Goal: Task Accomplishment & Management: Use online tool/utility

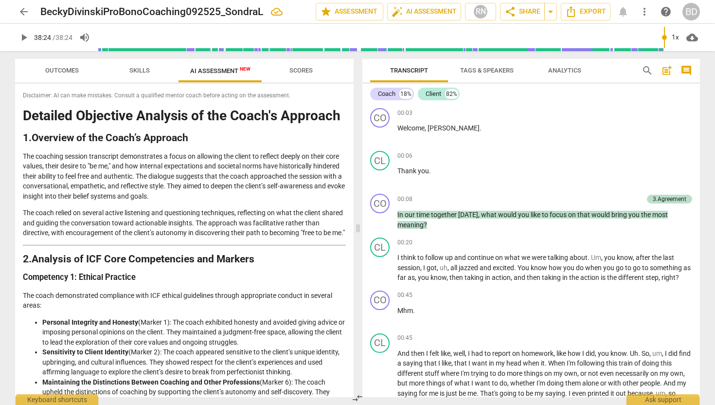
scroll to position [2775, 0]
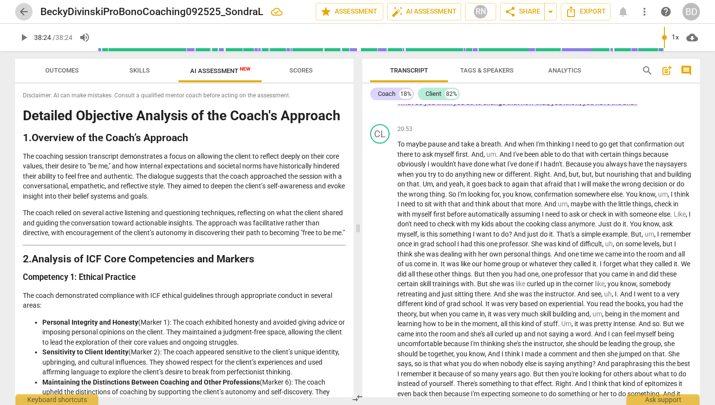
click at [25, 9] on span "arrow_back" at bounding box center [24, 12] width 12 height 12
click at [25, 0] on html "arrow_back BeckyDivinskiProBonoCoaching092525_SondraL edit star Assessment auto…" at bounding box center [357, 0] width 715 height 0
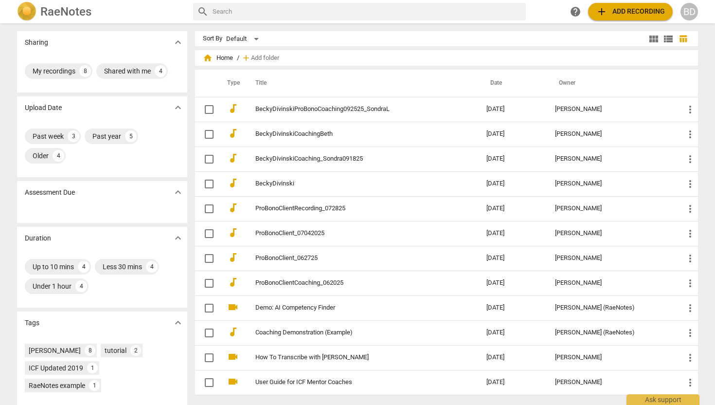
click at [621, 14] on span "add Add recording" at bounding box center [630, 12] width 69 height 12
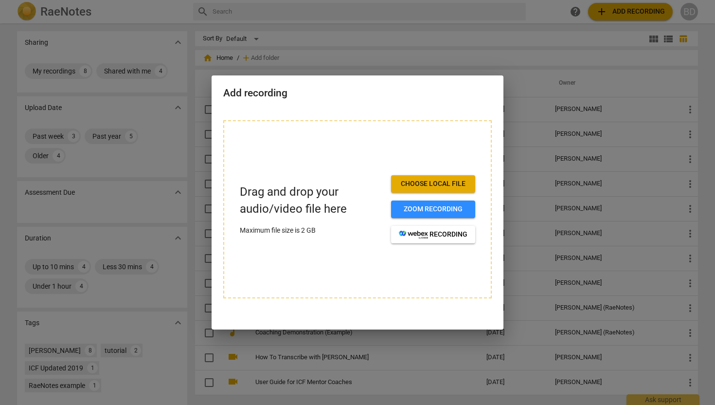
click at [621, 11] on div at bounding box center [357, 202] width 715 height 405
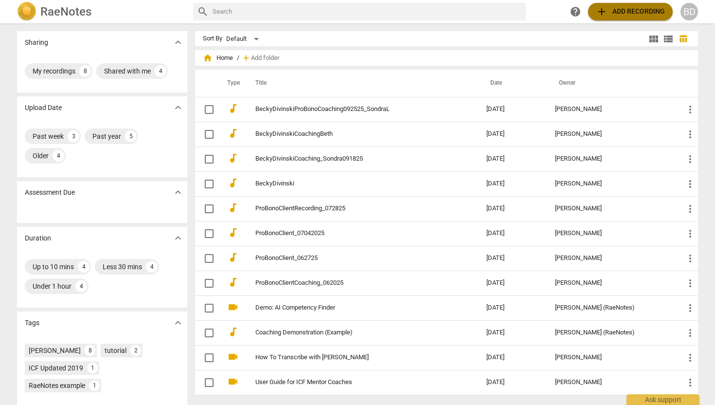
click at [621, 11] on span "add Add recording" at bounding box center [630, 12] width 69 height 12
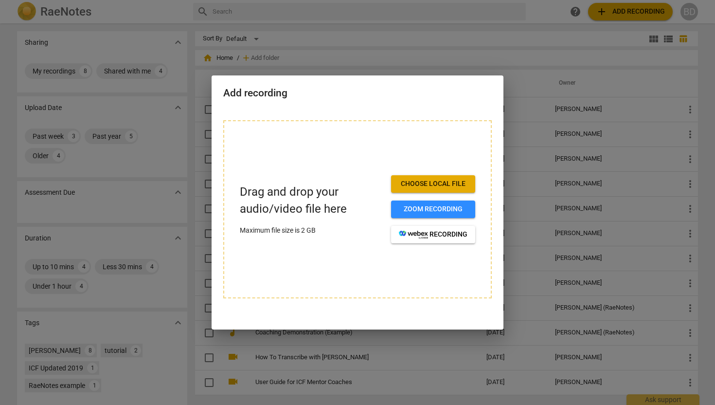
click at [406, 184] on span "Choose local file" at bounding box center [433, 184] width 69 height 10
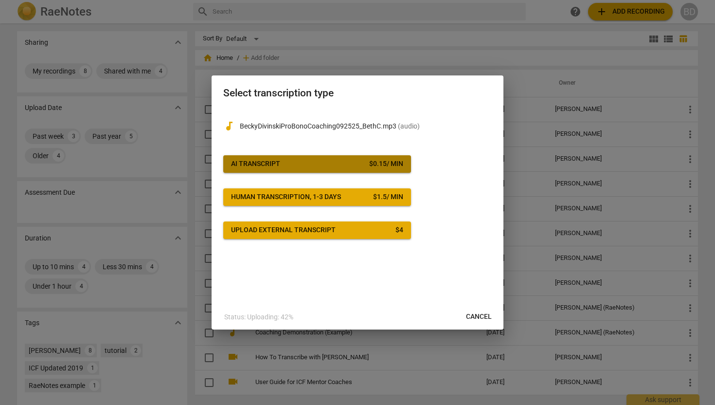
click at [383, 168] on div "$ 0.15 / min" at bounding box center [386, 164] width 34 height 10
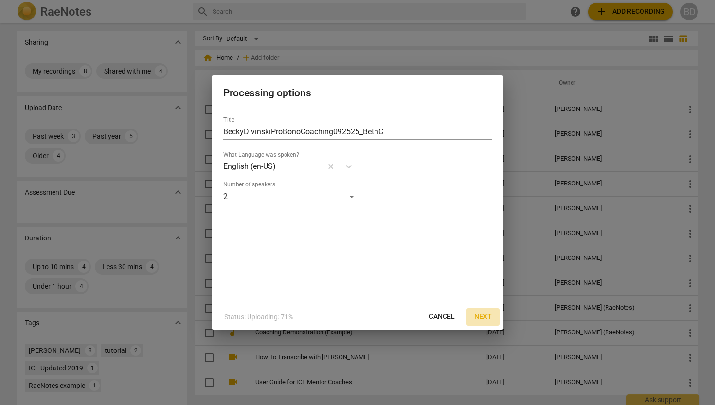
click at [480, 315] on span "Next" at bounding box center [483, 317] width 18 height 10
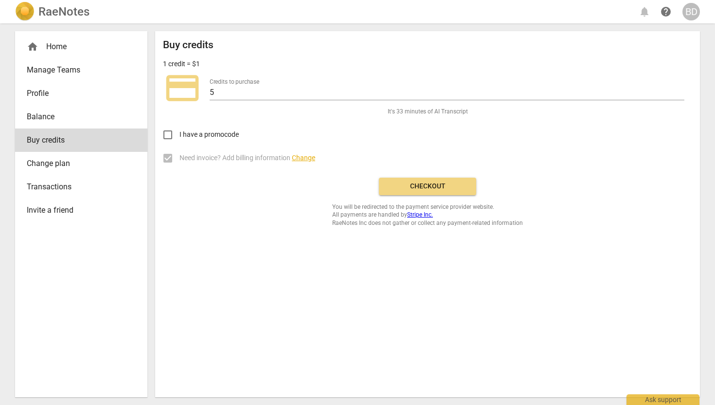
click at [443, 189] on span "Checkout" at bounding box center [428, 186] width 82 height 10
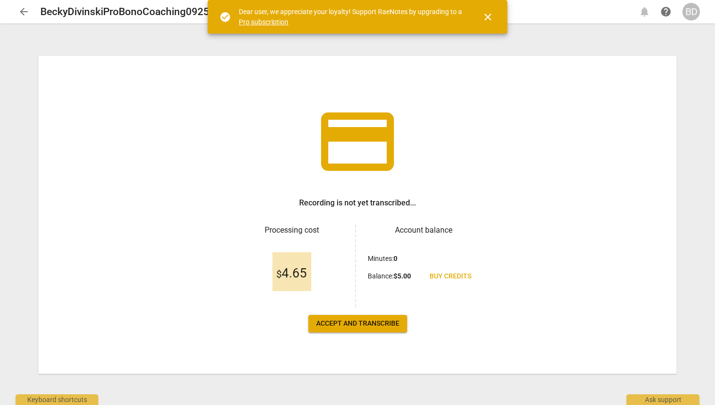
click at [491, 14] on span "close" at bounding box center [488, 17] width 12 height 12
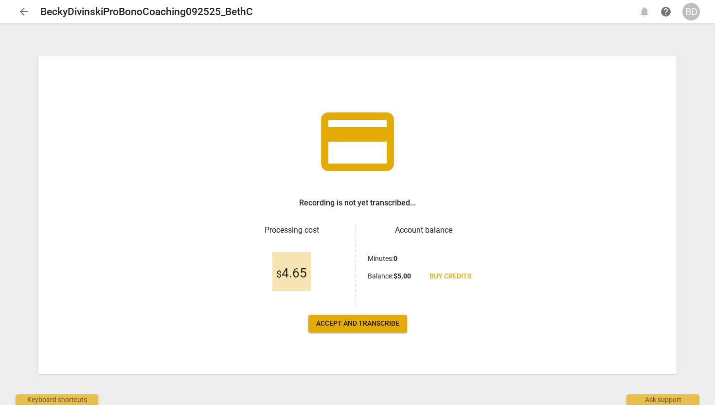
click at [368, 321] on span "Accept and transcribe" at bounding box center [357, 324] width 83 height 10
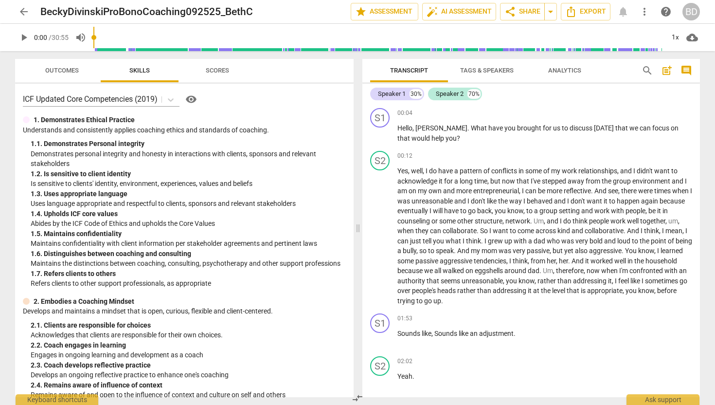
click at [494, 67] on span "Tags & Speakers" at bounding box center [487, 70] width 54 height 7
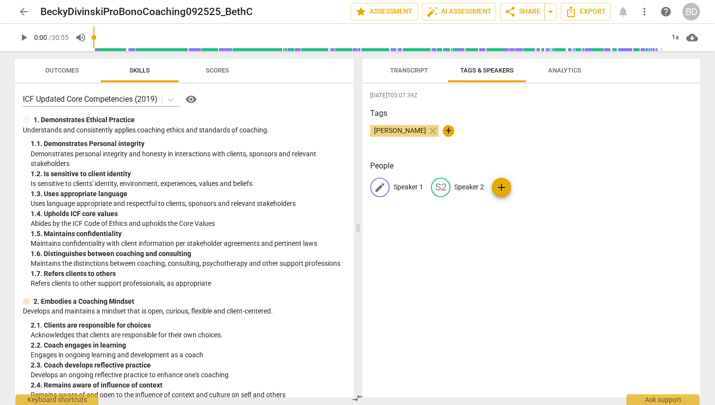
click at [397, 186] on p "Speaker 1" at bounding box center [409, 187] width 30 height 10
type input "Coach"
click at [519, 188] on p "Speaker 2" at bounding box center [533, 187] width 30 height 10
type input "Client"
click at [550, 144] on div "Tags [PERSON_NAME] close +" at bounding box center [531, 130] width 322 height 45
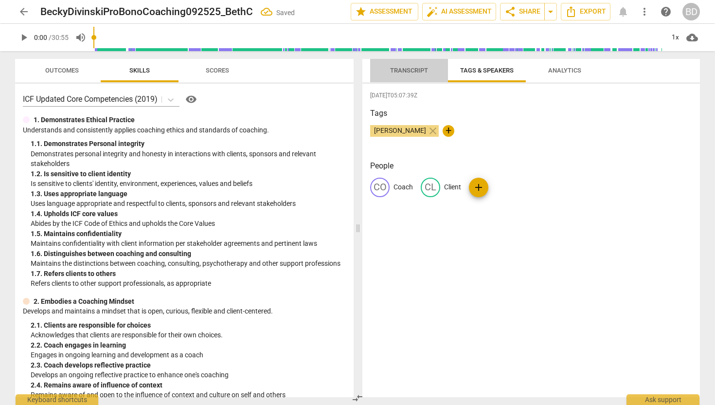
click at [417, 71] on span "Transcript" at bounding box center [409, 70] width 38 height 7
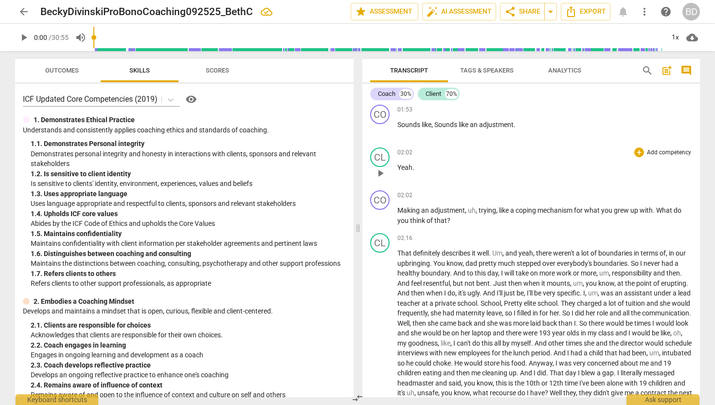
scroll to position [212, 0]
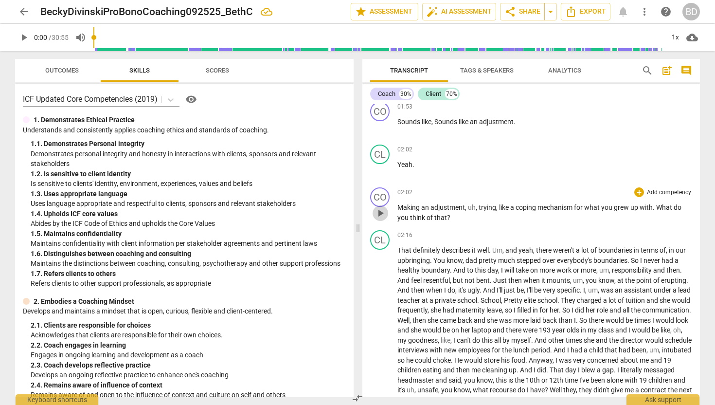
click at [381, 213] on span "play_arrow" at bounding box center [381, 213] width 12 height 12
click at [478, 207] on span "," at bounding box center [477, 207] width 3 height 8
type input "129"
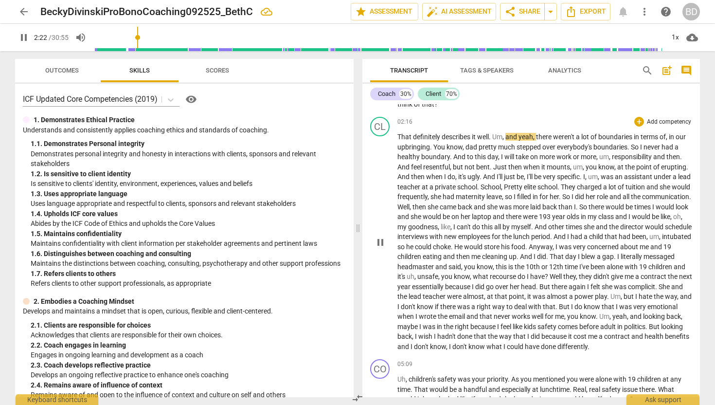
scroll to position [327, 0]
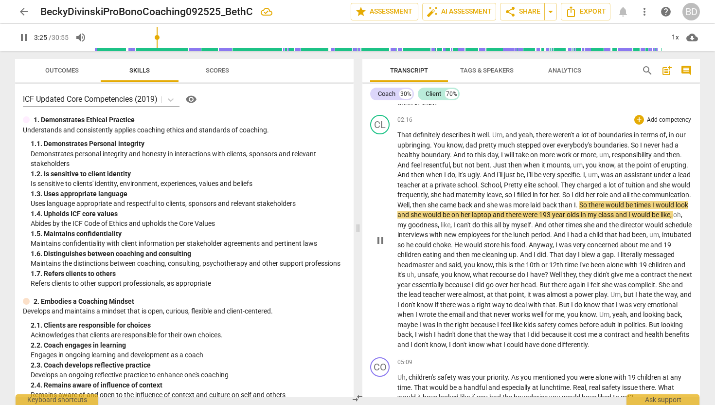
click at [552, 212] on span "193" at bounding box center [545, 215] width 13 height 8
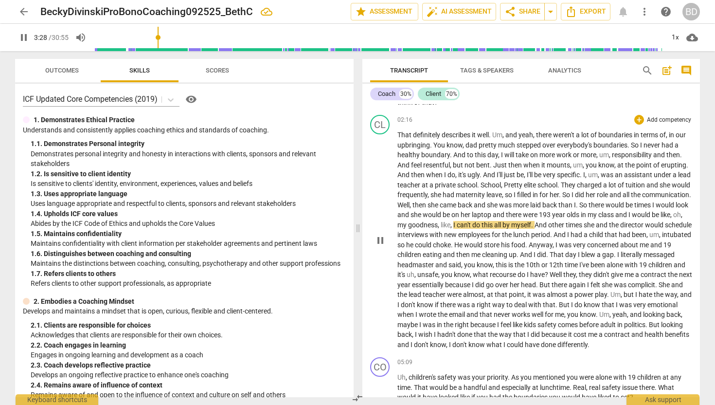
click at [552, 214] on span "193" at bounding box center [545, 215] width 13 height 8
type input "210"
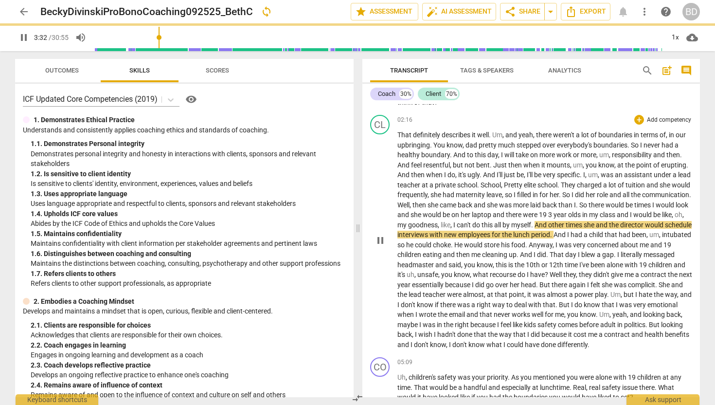
click at [568, 214] on span "year" at bounding box center [561, 215] width 15 height 8
click at [583, 213] on span "olds" at bounding box center [576, 215] width 14 height 8
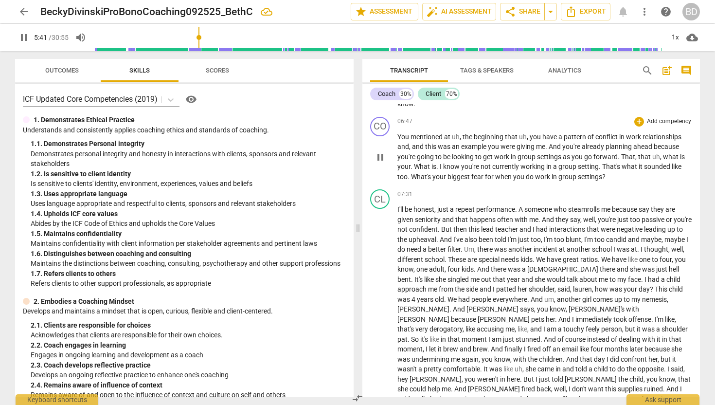
scroll to position [722, 0]
click at [473, 9] on span "auto_fix_high AI Assessment" at bounding box center [459, 12] width 65 height 12
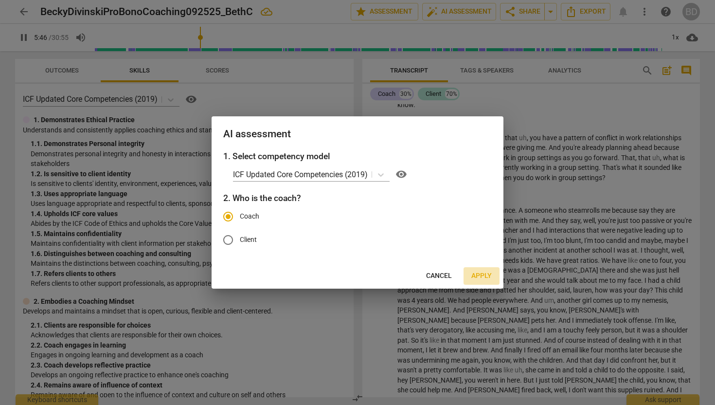
click at [478, 276] on span "Apply" at bounding box center [481, 276] width 20 height 10
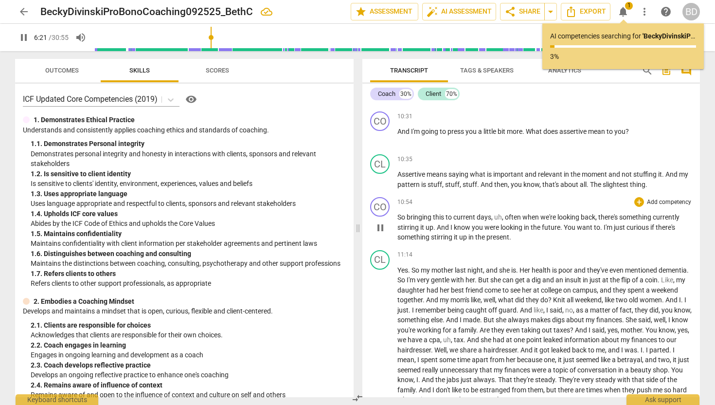
scroll to position [699, 0]
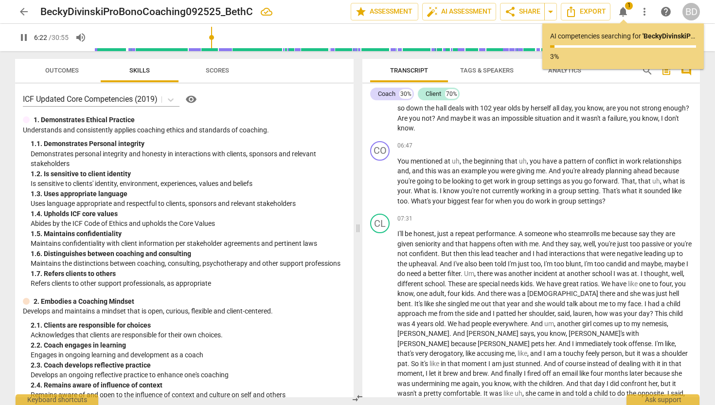
click at [497, 206] on p "You mentioned at uh , the beginning that uh , you have a pattern of conflict in…" at bounding box center [544, 181] width 295 height 50
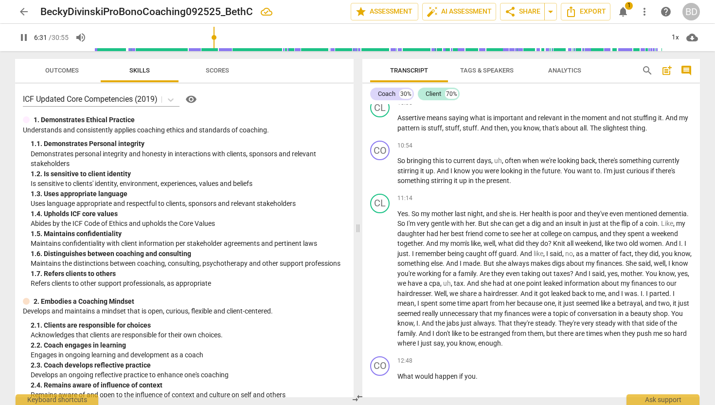
scroll to position [1107, 0]
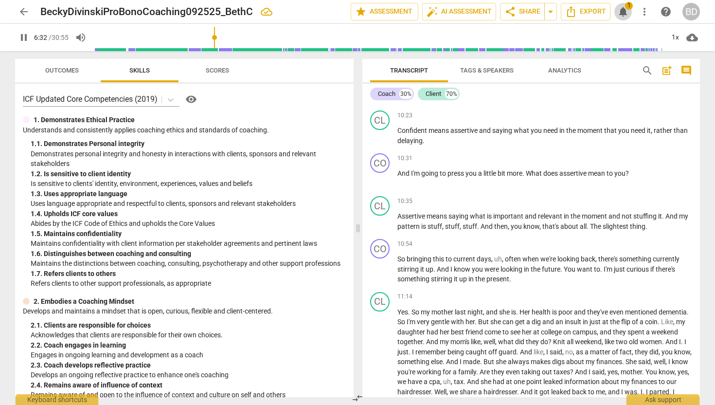
click at [628, 5] on span "1" at bounding box center [629, 6] width 8 height 8
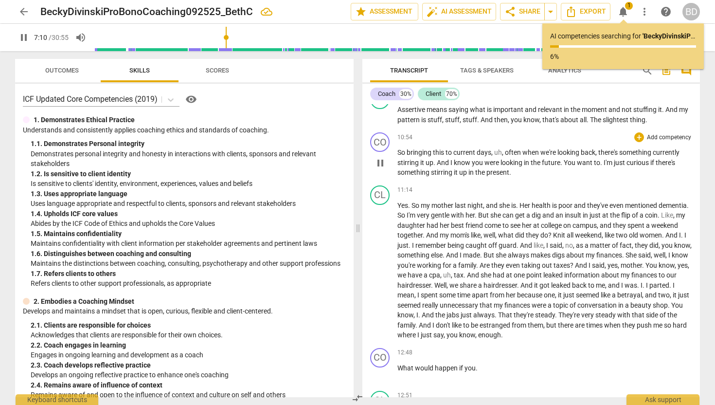
scroll to position [1215, 0]
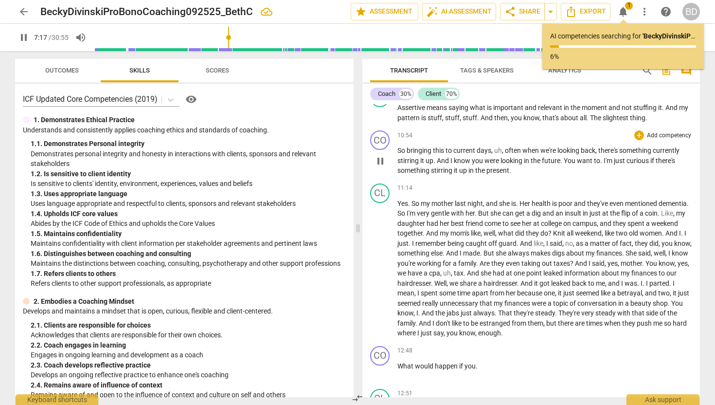
click at [512, 170] on p "So bringing this to current days , uh , often when we're looking back , there's…" at bounding box center [544, 160] width 295 height 30
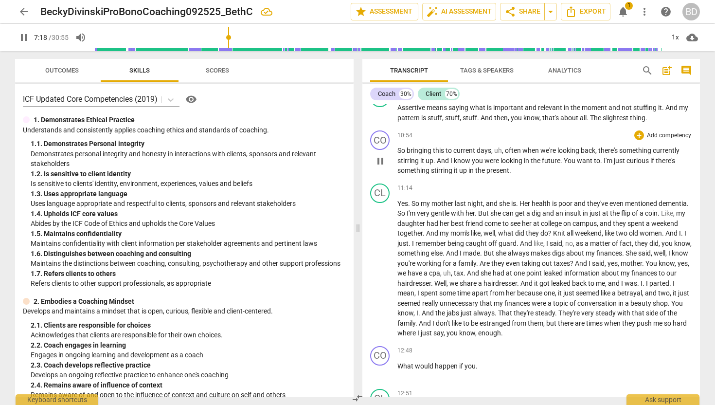
type input "439"
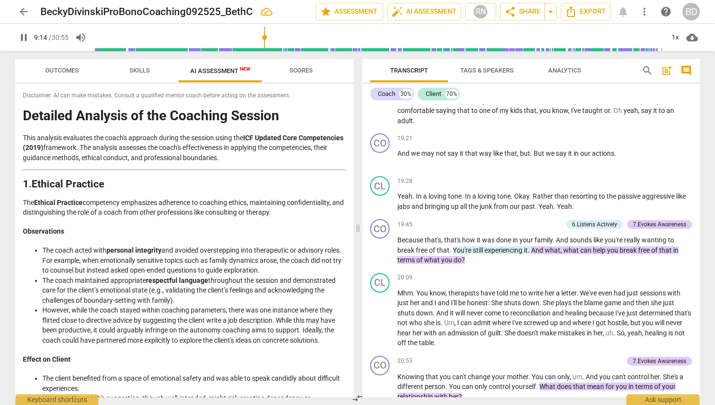
scroll to position [2562, 0]
click at [531, 252] on p "Because that's , that's how it was done in your family . And sounds like you're…" at bounding box center [544, 249] width 295 height 30
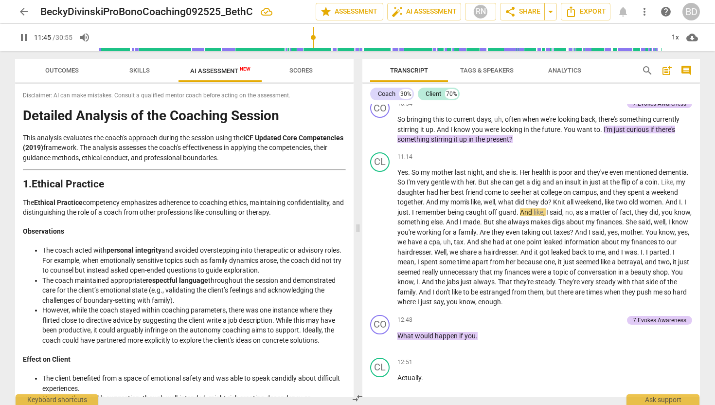
scroll to position [1247, 0]
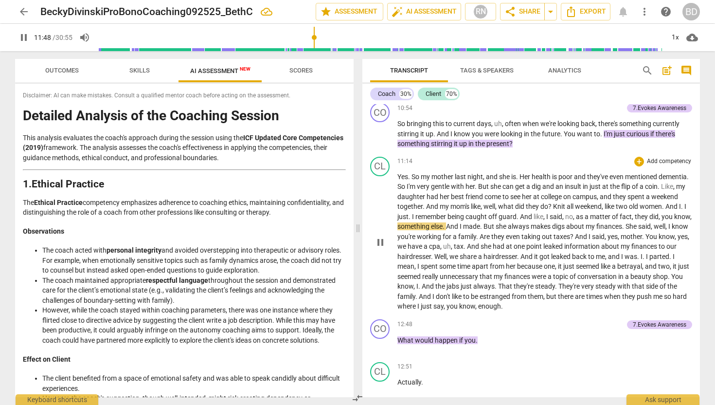
click at [383, 244] on span "pause" at bounding box center [381, 242] width 12 height 12
type input "709"
